Goal: Task Accomplishment & Management: Use online tool/utility

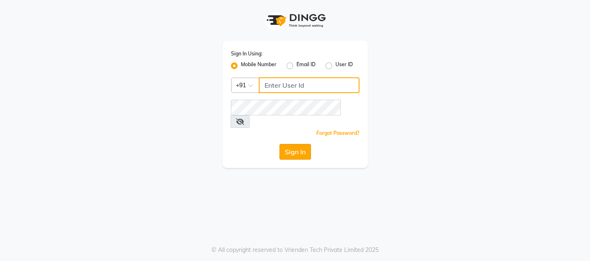
type input "9702753876"
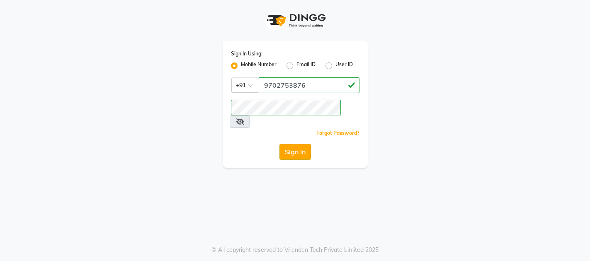
click at [296, 144] on button "Sign In" at bounding box center [294, 152] width 31 height 16
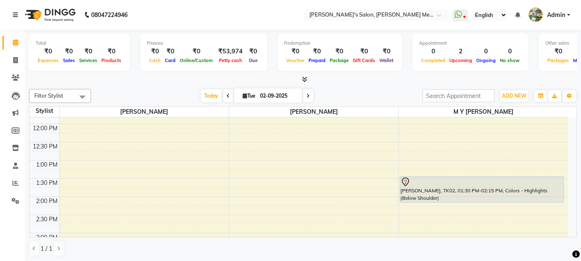
scroll to position [155, 0]
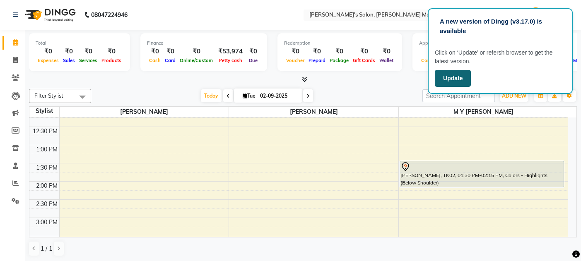
click at [447, 76] on button "Update" at bounding box center [453, 78] width 36 height 17
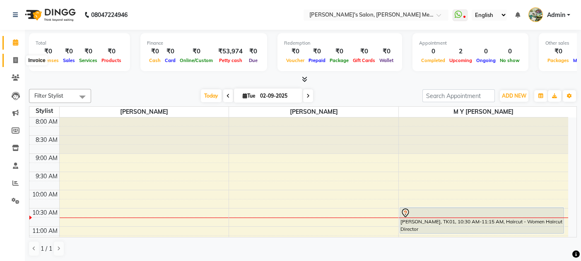
click at [14, 59] on icon at bounding box center [15, 60] width 5 height 6
select select "582"
select select "service"
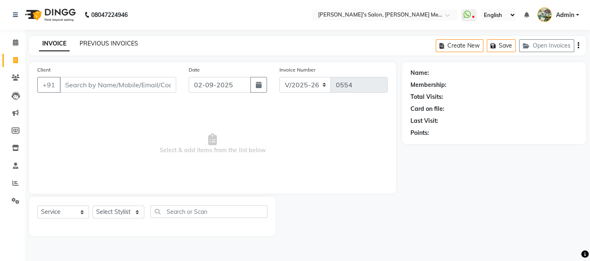
click at [92, 46] on link "PREVIOUS INVOICES" at bounding box center [109, 43] width 58 height 7
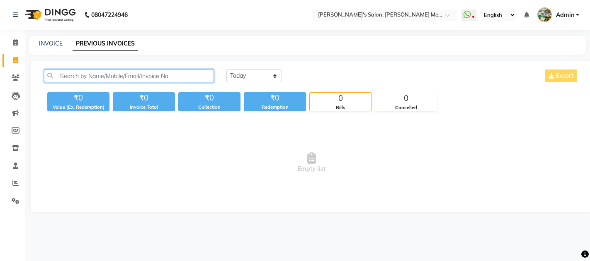
click at [73, 75] on input "text" at bounding box center [129, 76] width 170 height 13
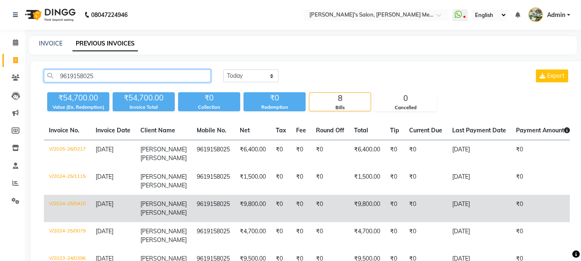
type input "9619158025"
click at [139, 215] on td "[PERSON_NAME]" at bounding box center [164, 208] width 56 height 27
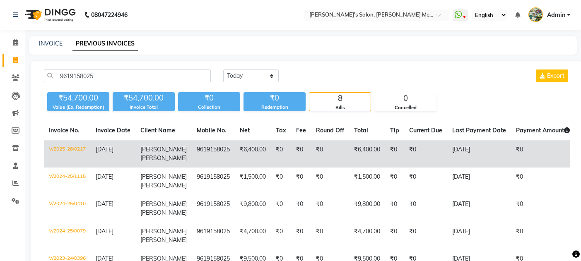
click at [179, 155] on td "[PERSON_NAME]" at bounding box center [164, 154] width 56 height 28
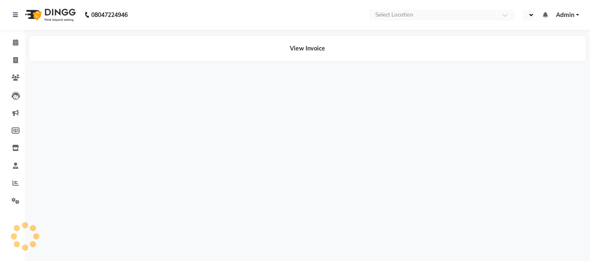
select select "en"
